Goal: Find specific page/section

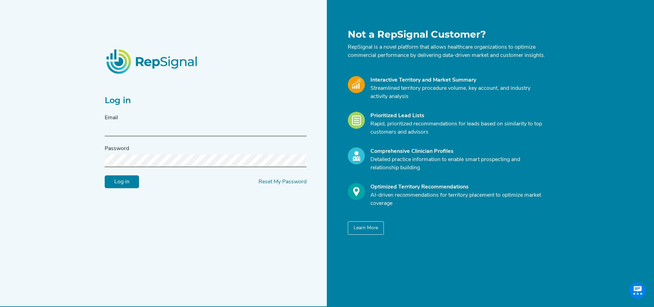
type input "[EMAIL_ADDRESS][DOMAIN_NAME]"
click at [133, 188] on input "Log in" at bounding box center [122, 182] width 34 height 13
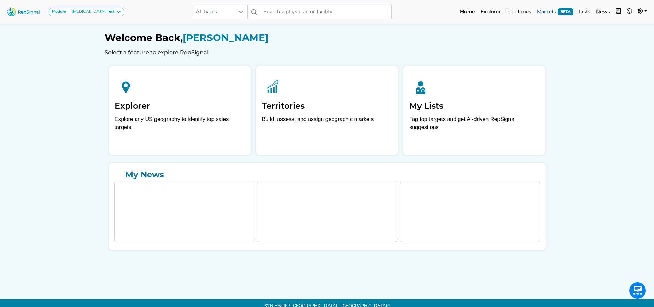
click at [552, 13] on link "Markets BETA" at bounding box center [555, 12] width 42 height 14
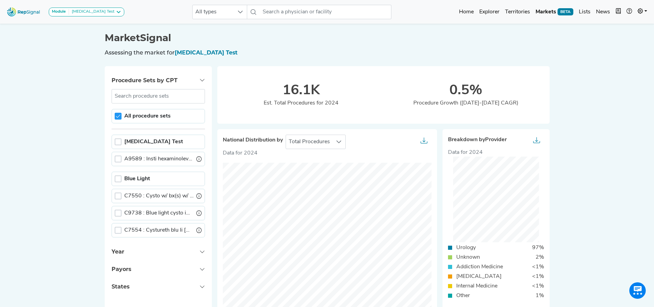
scroll to position [34, 0]
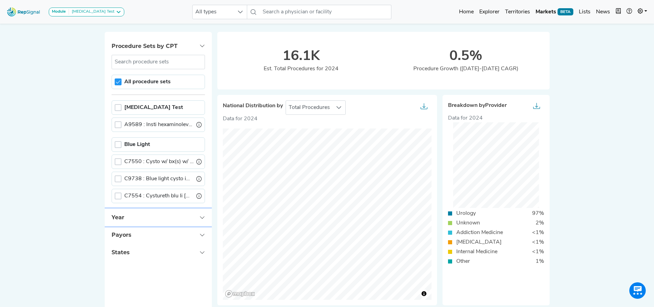
click at [182, 223] on button "Year" at bounding box center [158, 217] width 107 height 17
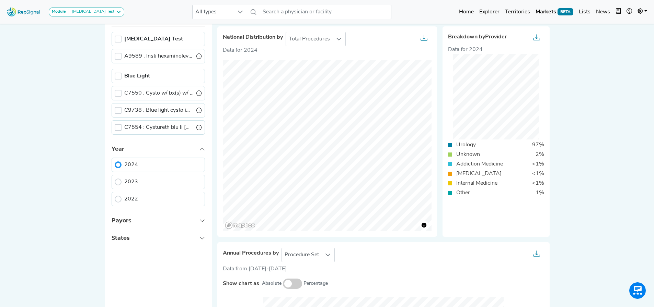
scroll to position [137, 0]
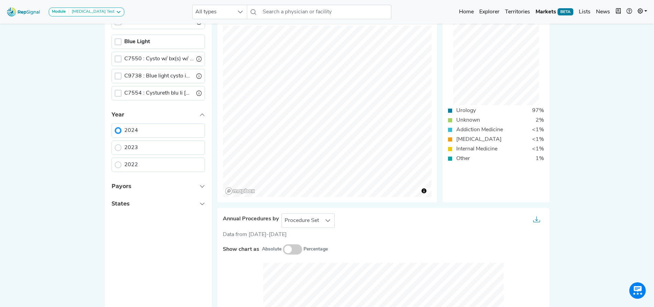
click at [74, 116] on div "Module [MEDICAL_DATA] Test Arthroscopy [MEDICAL_DATA] [MEDICAL_DATA] Breast Tes…" at bounding box center [327, 278] width 654 height 831
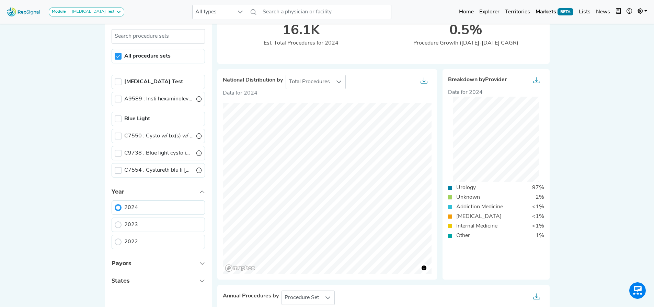
scroll to position [59, 0]
